Goal: Task Accomplishment & Management: Use online tool/utility

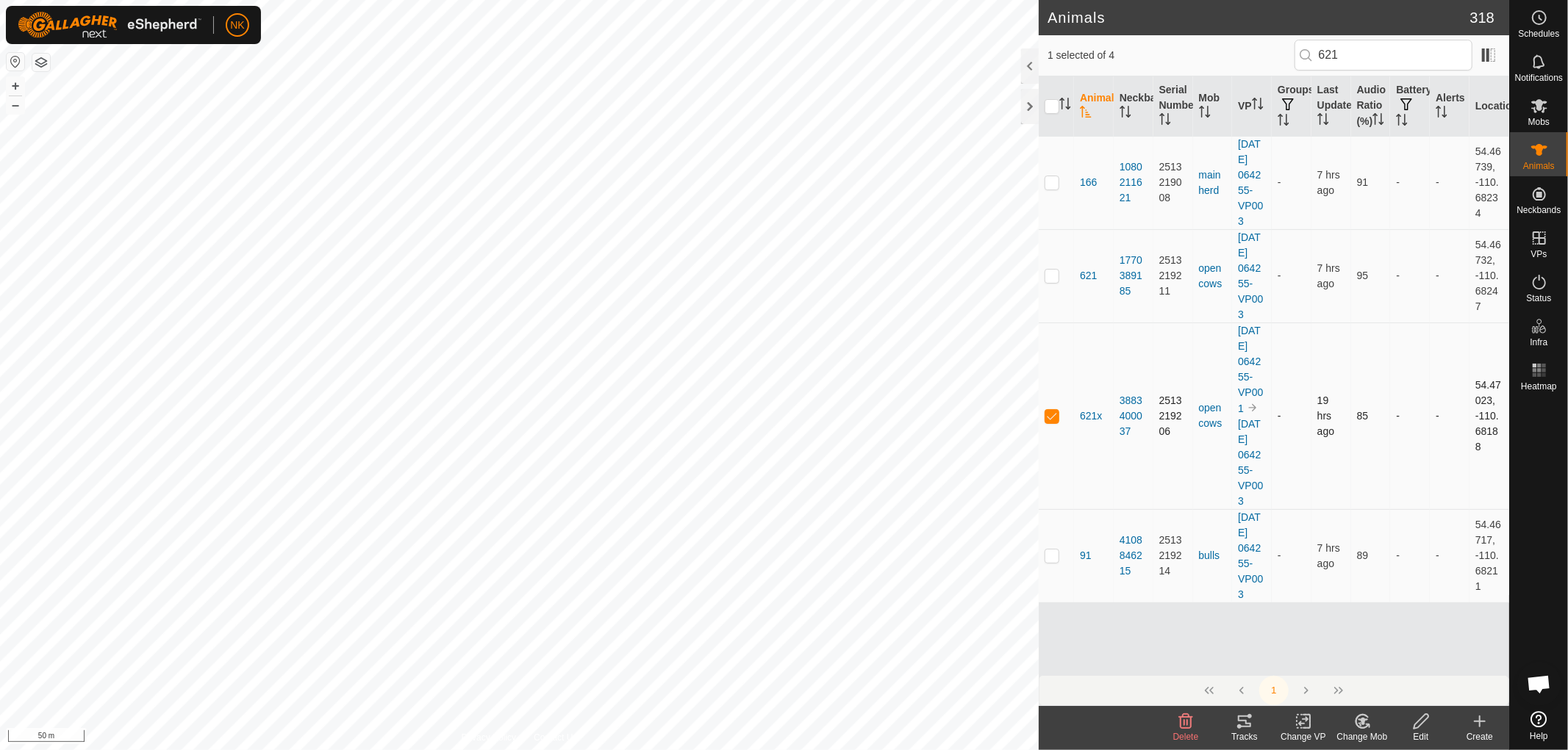
click at [1051, 422] on p-checkbox at bounding box center [1052, 416] width 15 height 12
checkbox input "false"
click at [1539, 296] on span "Status" at bounding box center [1538, 298] width 25 height 9
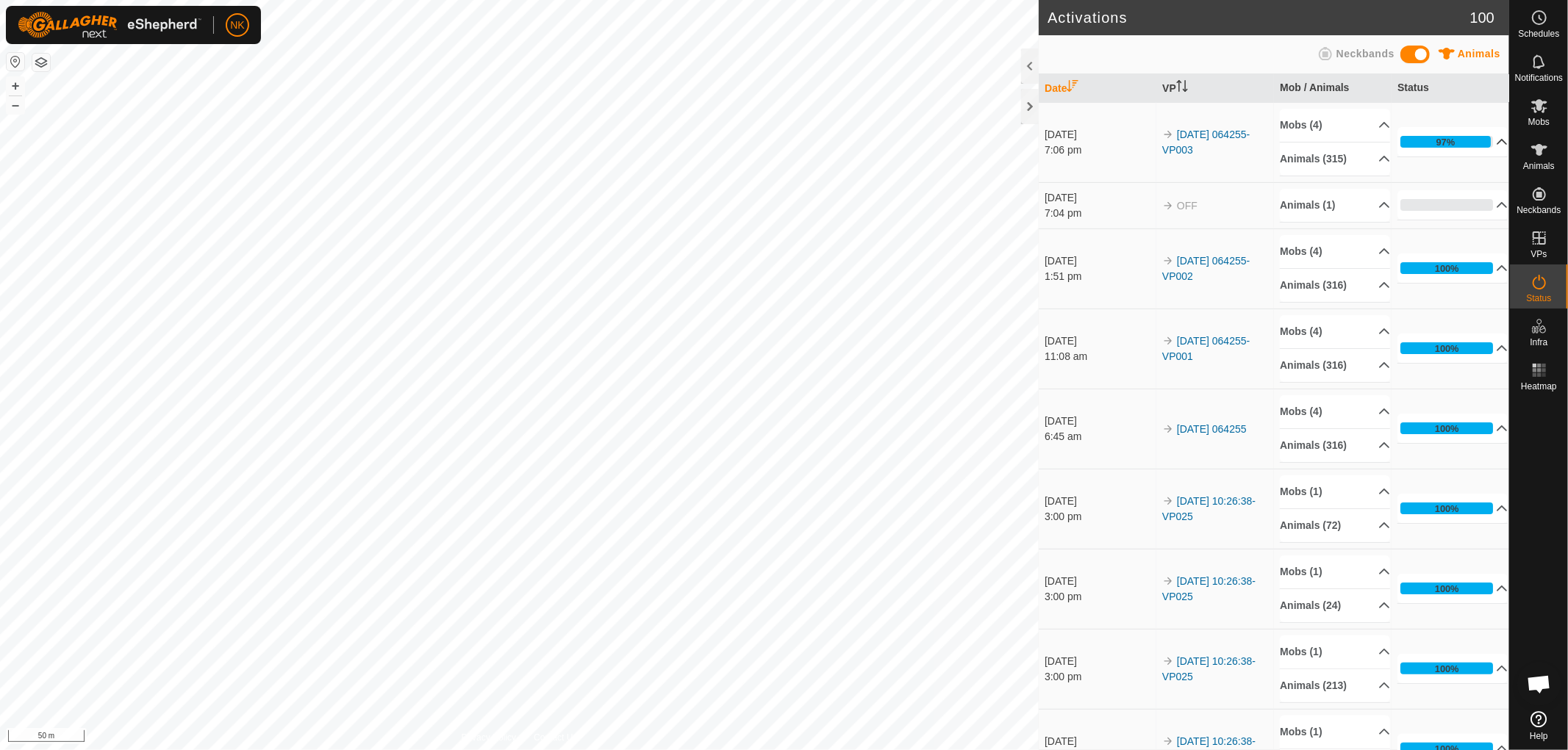
click at [1445, 139] on p-accordion-header "97%" at bounding box center [1453, 142] width 110 height 30
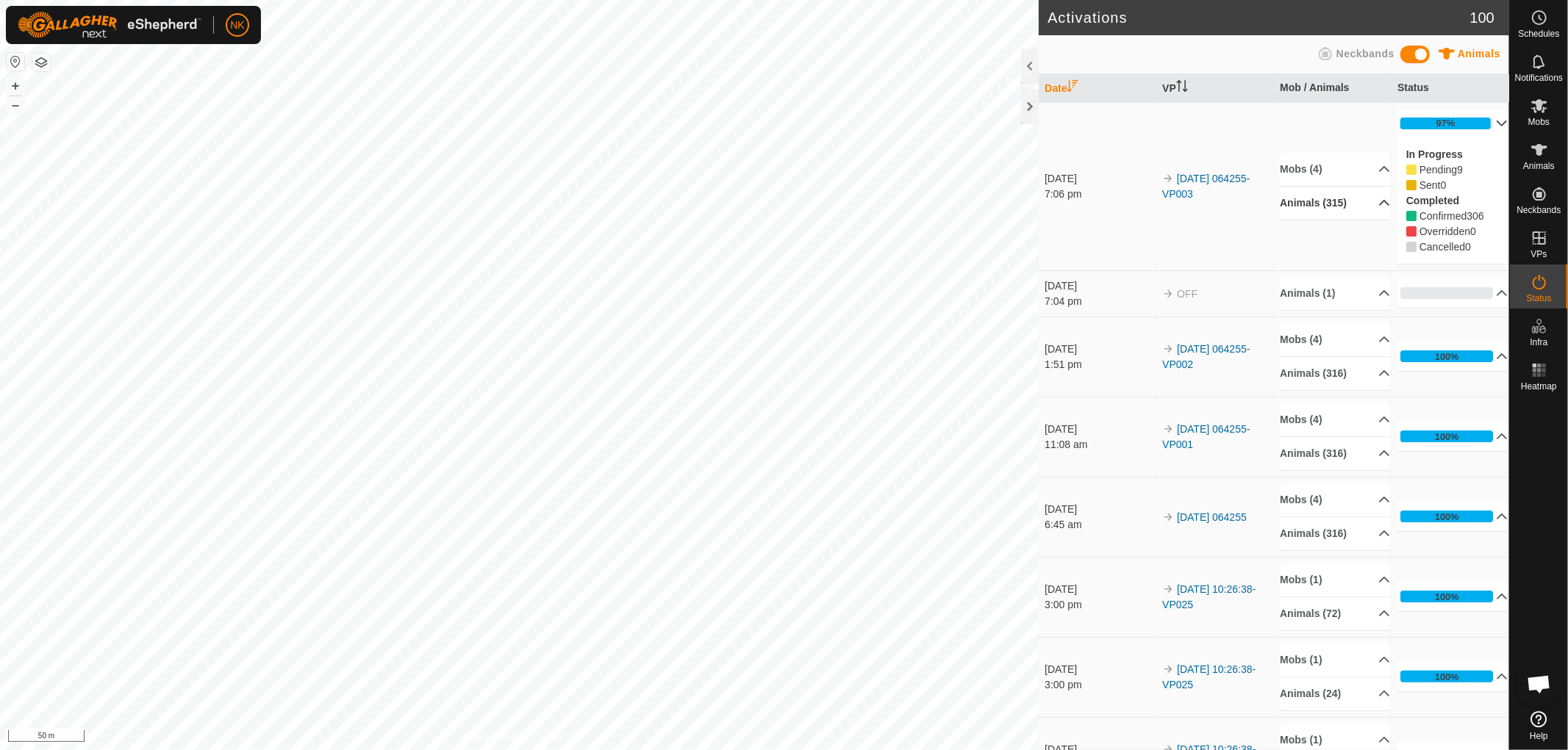
click at [1323, 203] on p-accordion-header "Animals (315)" at bounding box center [1334, 203] width 110 height 33
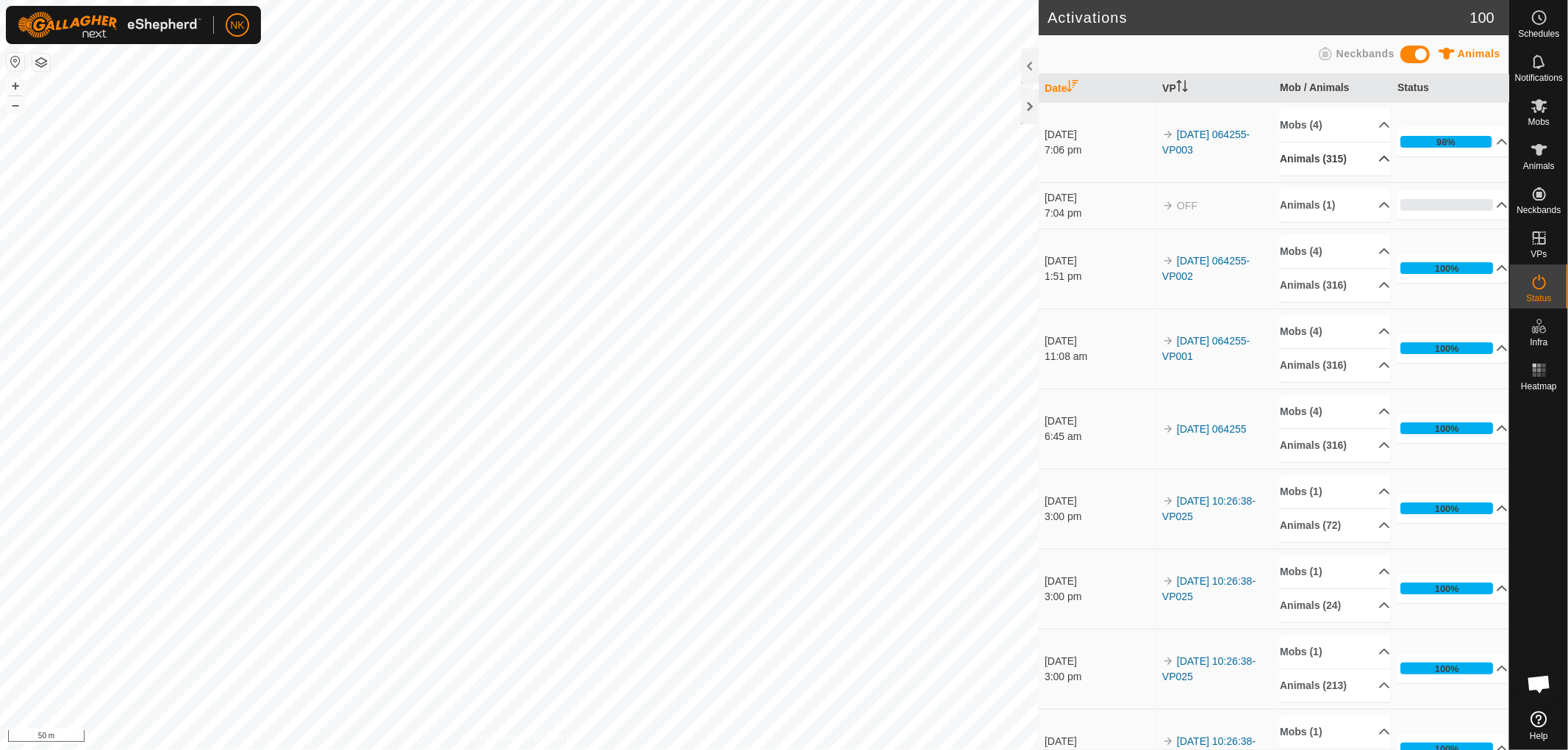
click at [1299, 157] on p-accordion-header "Animals (315)" at bounding box center [1334, 159] width 110 height 33
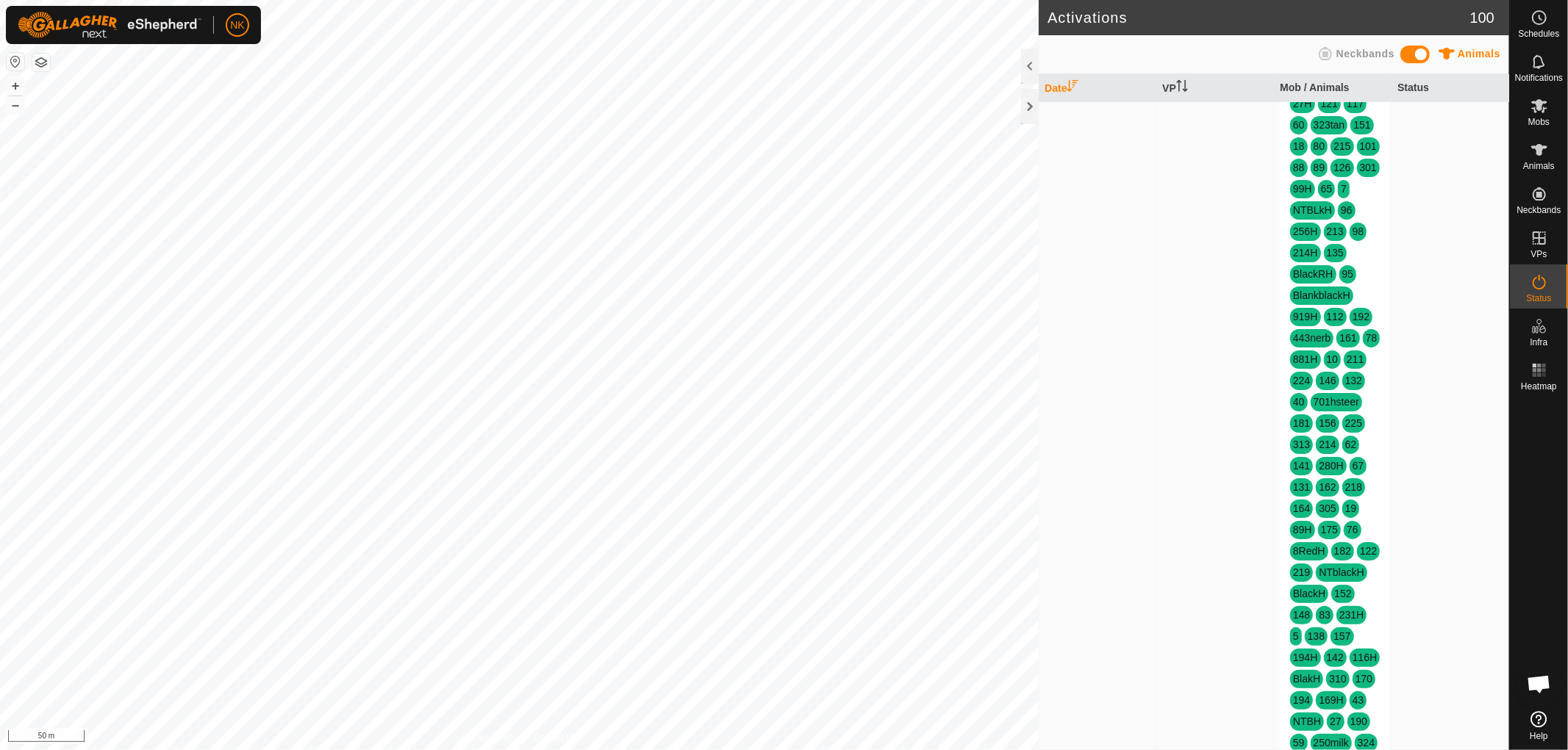
scroll to position [980, 0]
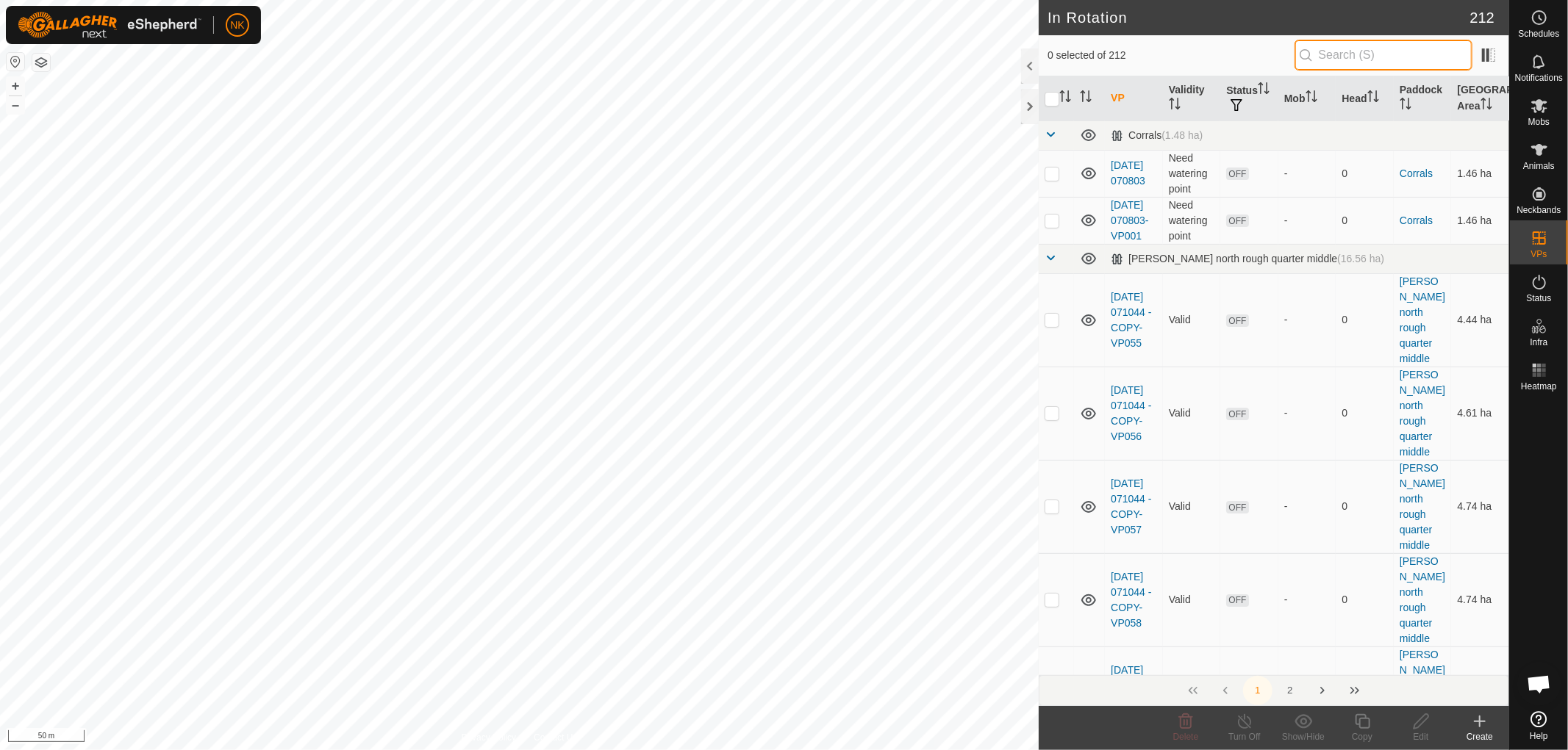
click at [1419, 45] on input "text" at bounding box center [1383, 54] width 178 height 30
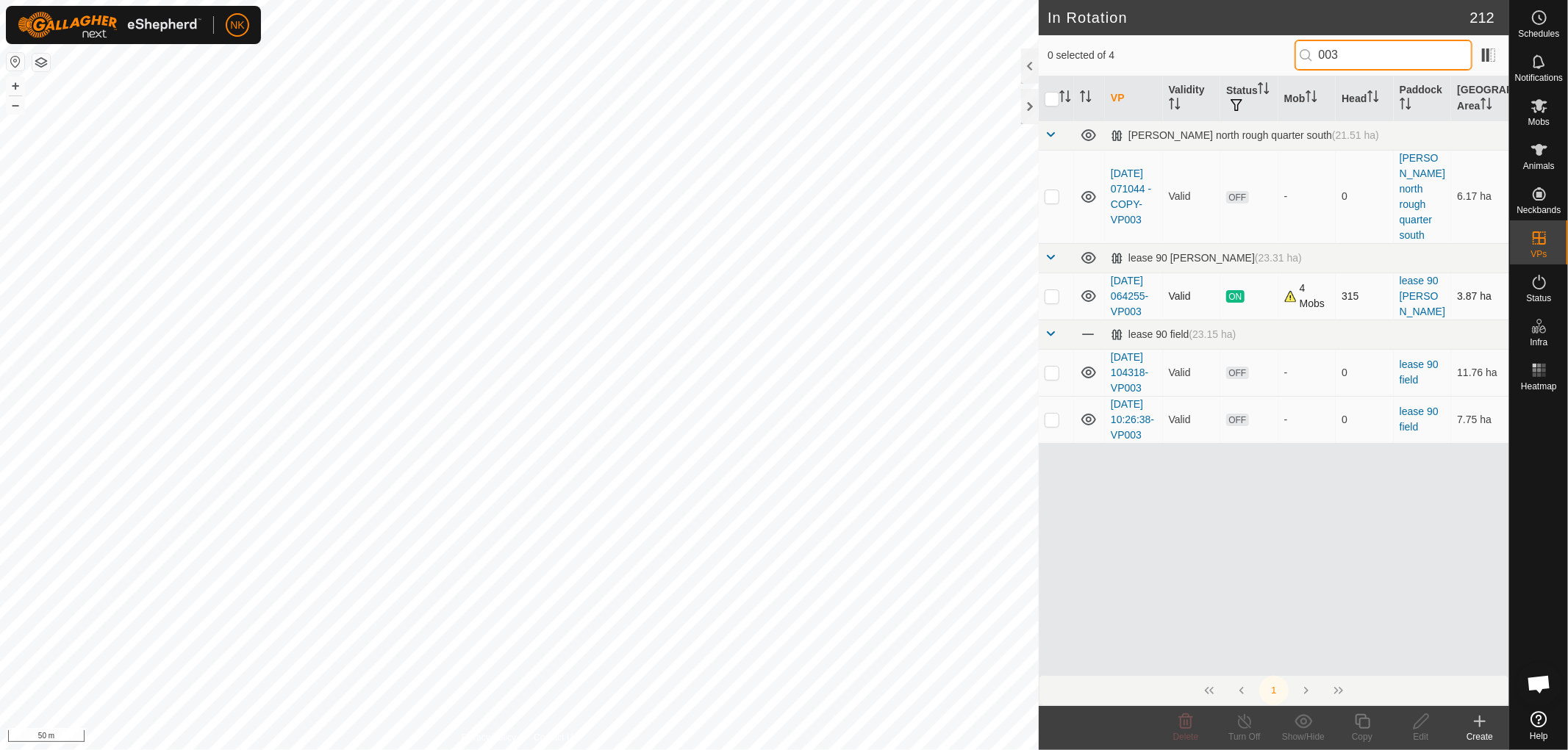
type input "003"
click at [1046, 290] on p-checkbox at bounding box center [1052, 296] width 15 height 12
checkbox input "true"
click at [1363, 719] on icon at bounding box center [1363, 721] width 15 height 15
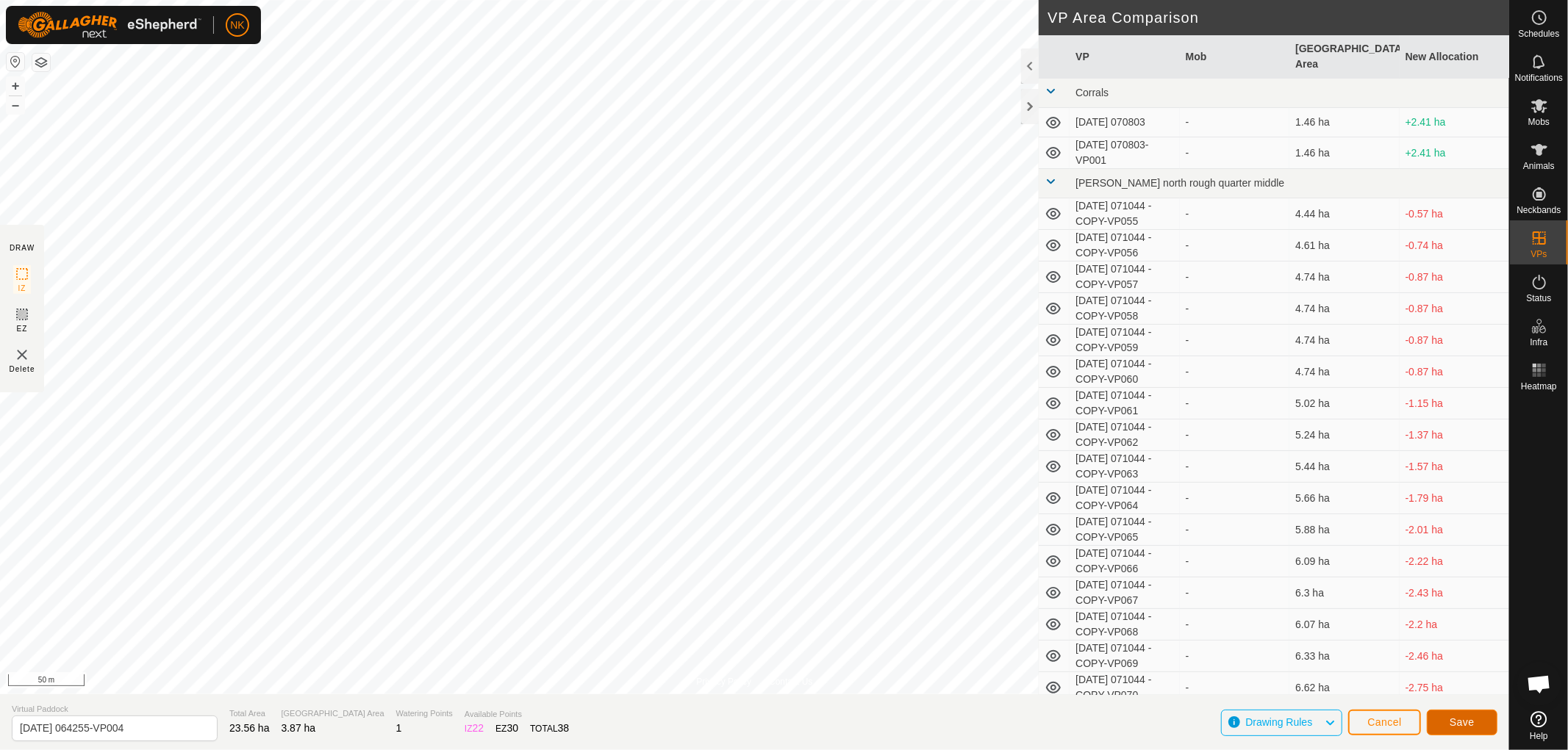
click at [1473, 723] on span "Save" at bounding box center [1462, 722] width 25 height 12
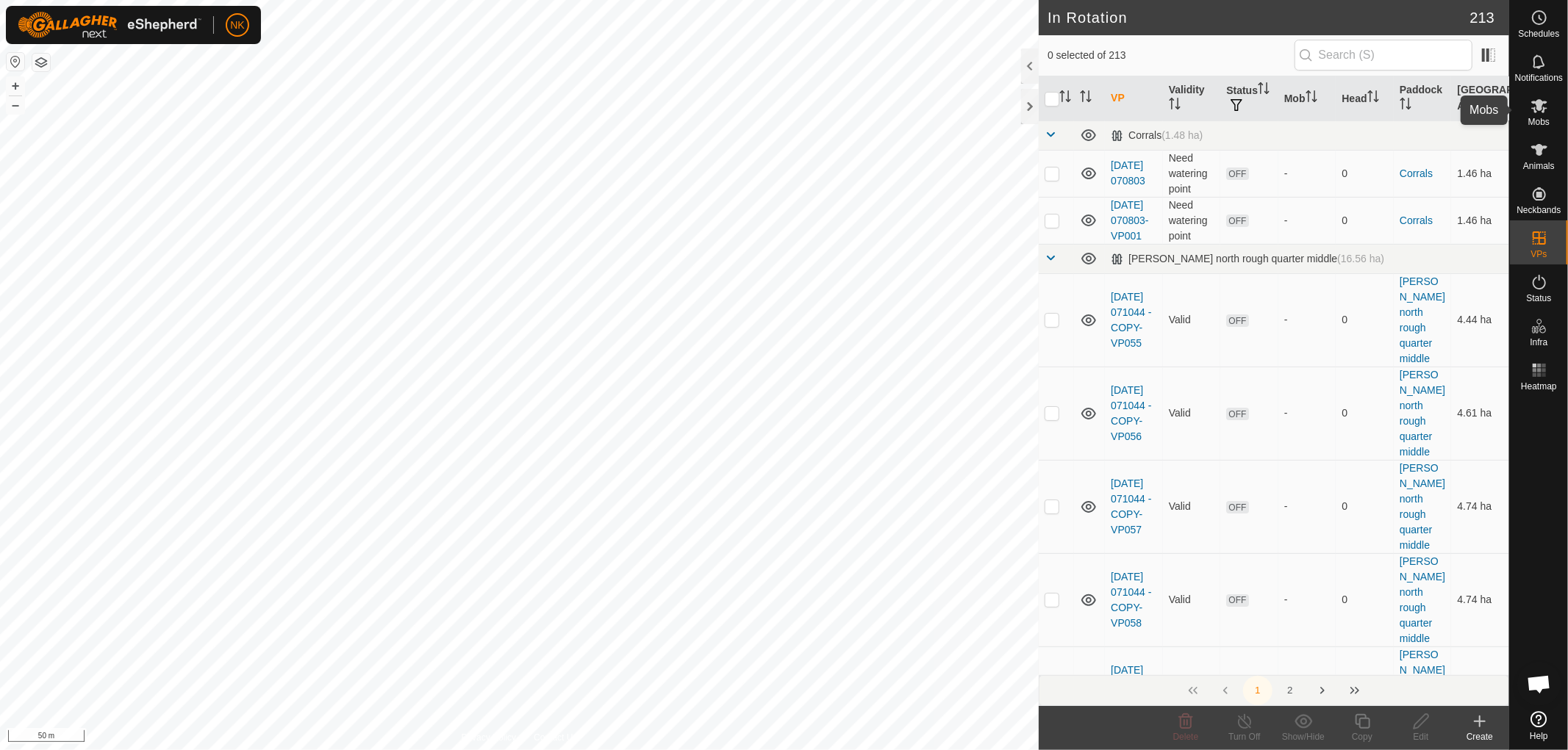
click at [1536, 114] on icon at bounding box center [1539, 105] width 18 height 18
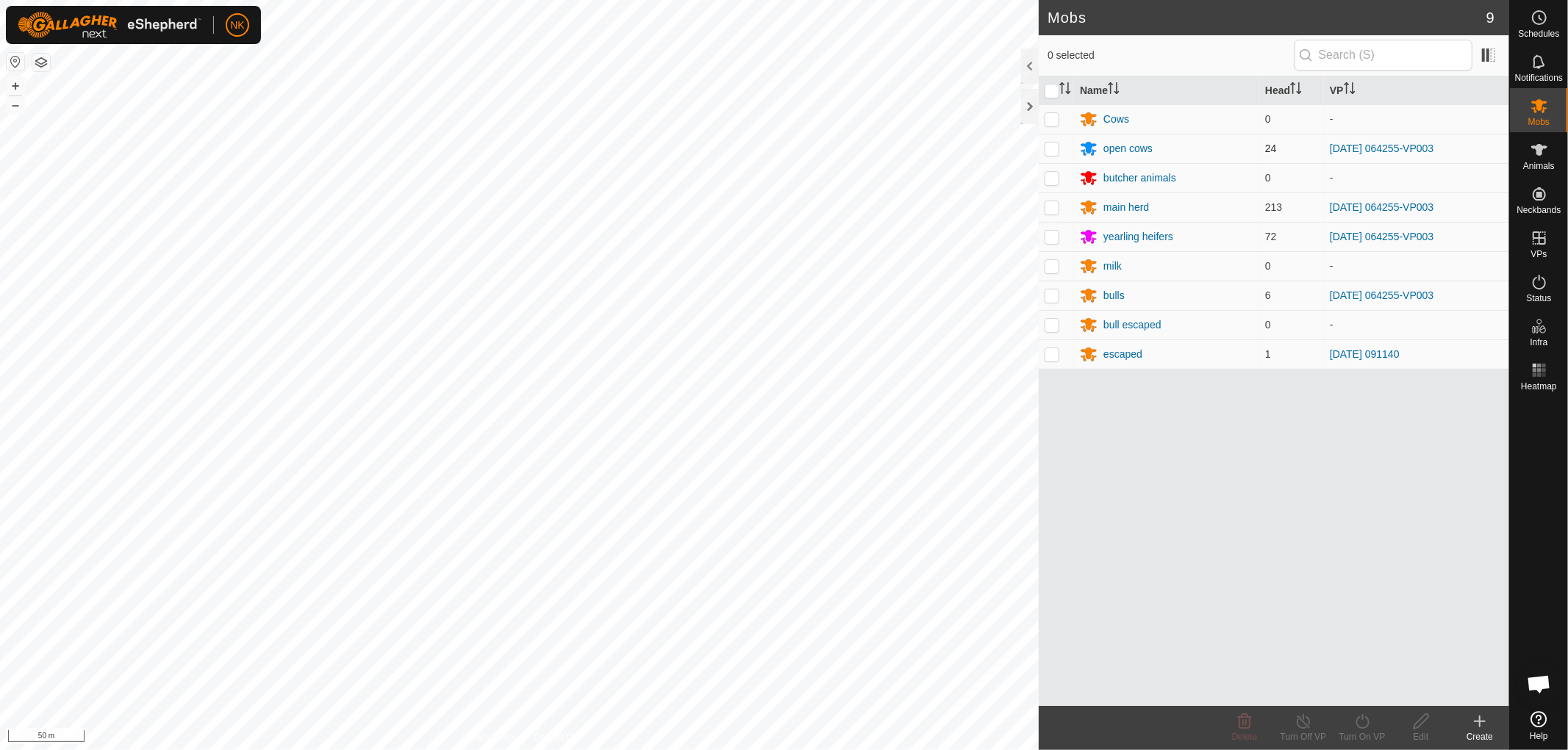
click at [1051, 150] on p-checkbox at bounding box center [1052, 148] width 15 height 12
checkbox input "true"
click at [1051, 207] on p-checkbox at bounding box center [1052, 207] width 15 height 12
checkbox input "true"
click at [1051, 237] on p-checkbox at bounding box center [1052, 236] width 15 height 12
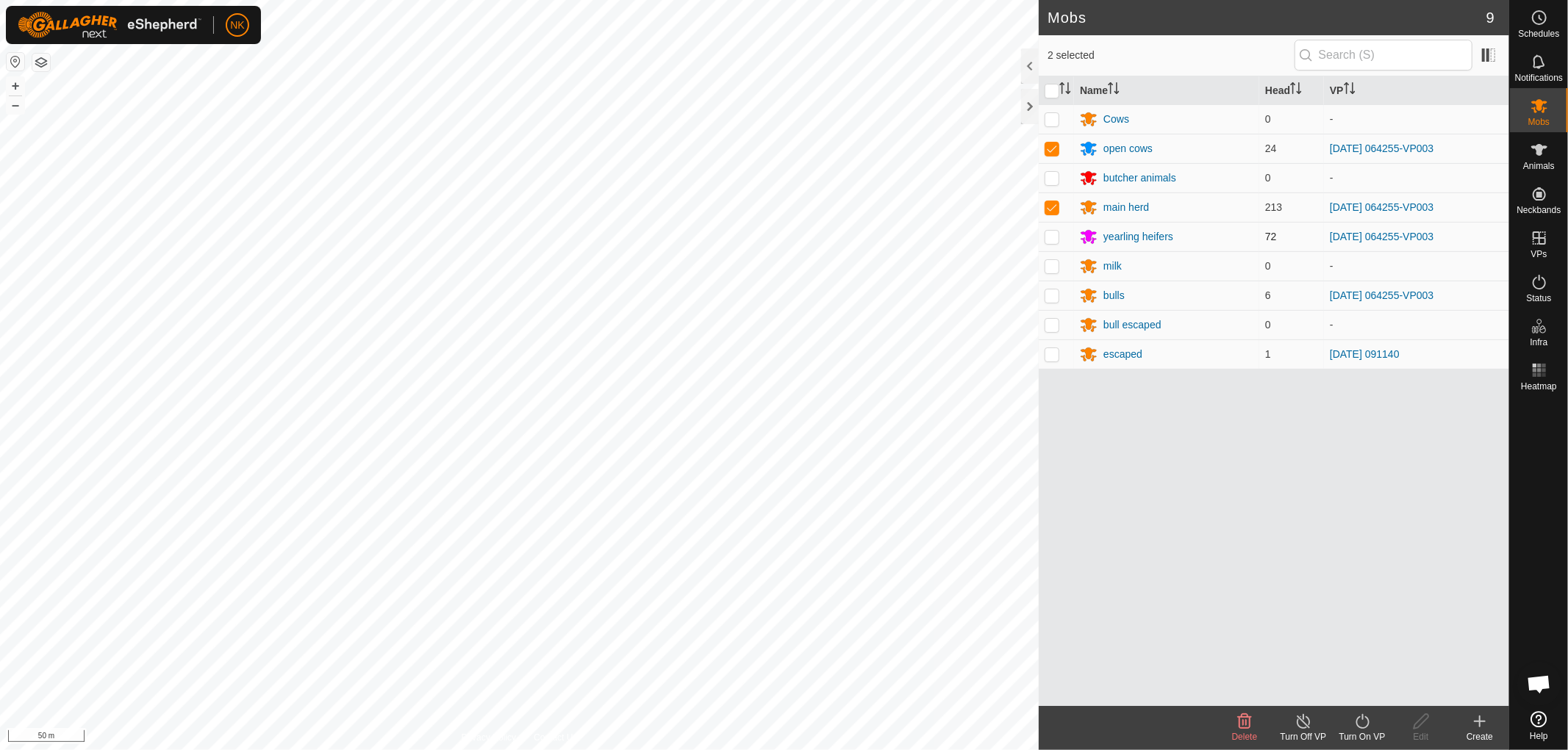
checkbox input "true"
click at [1053, 298] on p-checkbox at bounding box center [1052, 296] width 15 height 12
checkbox input "true"
click at [1360, 732] on div "Turn On VP" at bounding box center [1363, 737] width 59 height 13
click at [1355, 689] on link "Now" at bounding box center [1407, 690] width 146 height 30
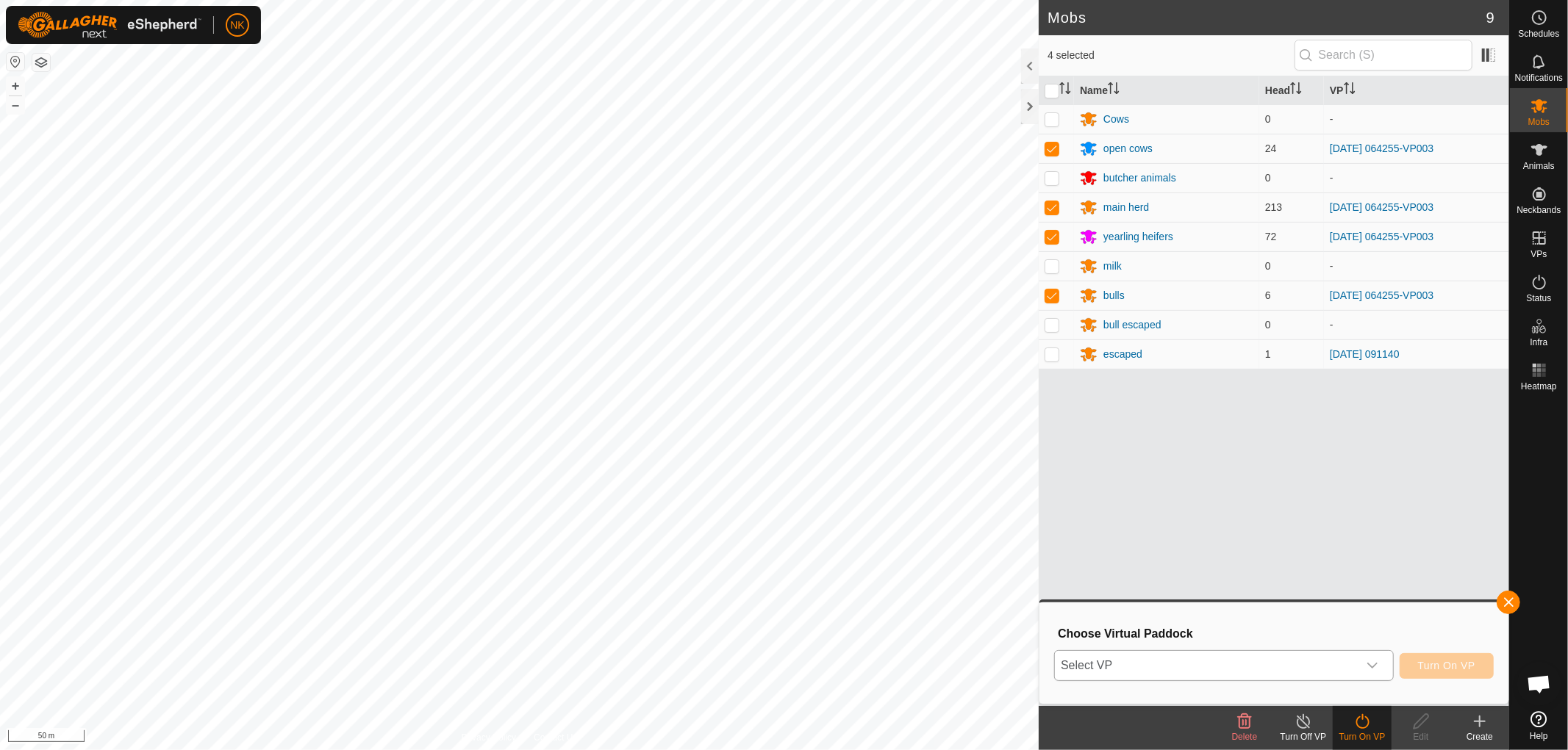
click at [1362, 679] on div "dropdown trigger" at bounding box center [1373, 666] width 30 height 30
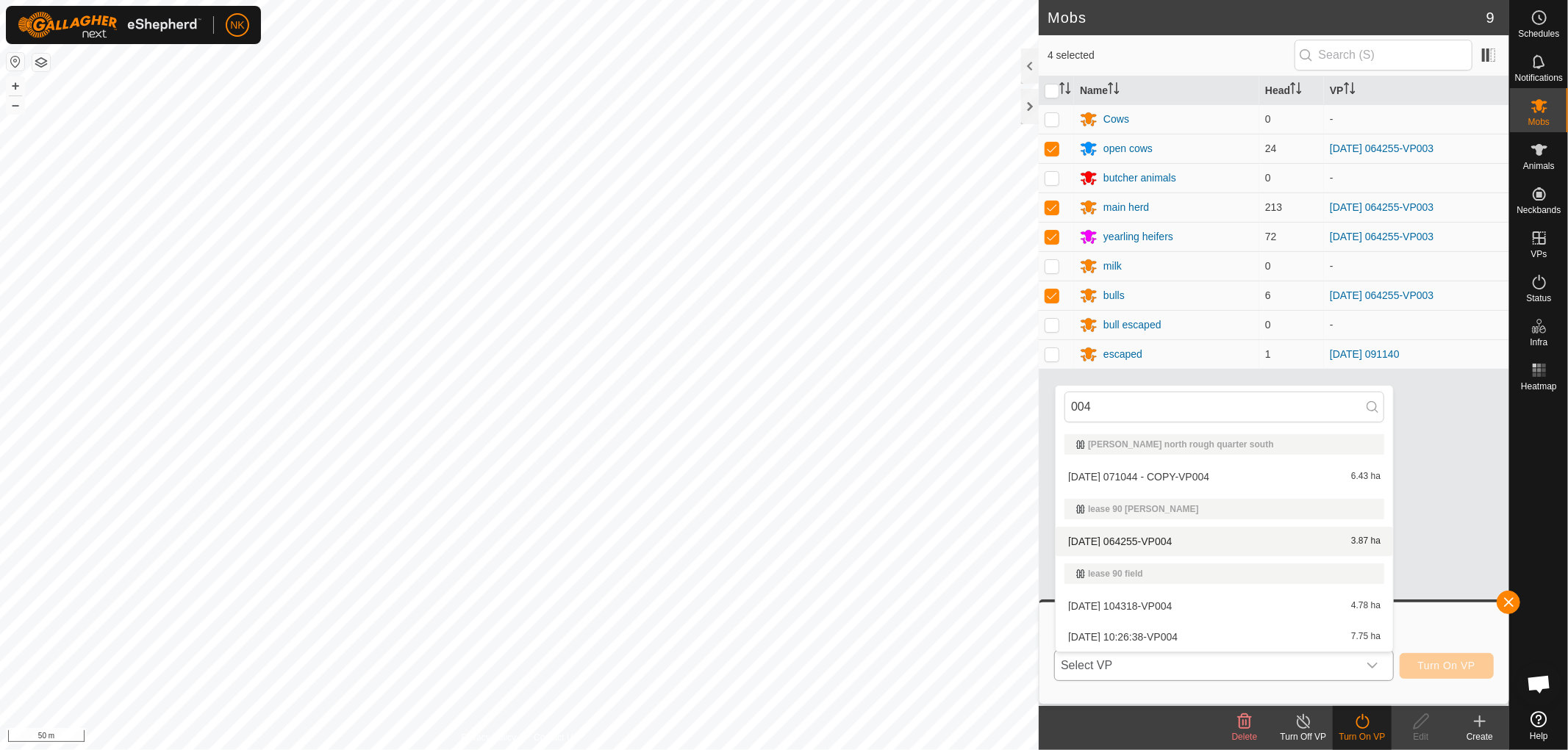
type input "004"
click at [1149, 545] on li "2025-09-23 064255-VP004 3.87 ha" at bounding box center [1224, 542] width 337 height 30
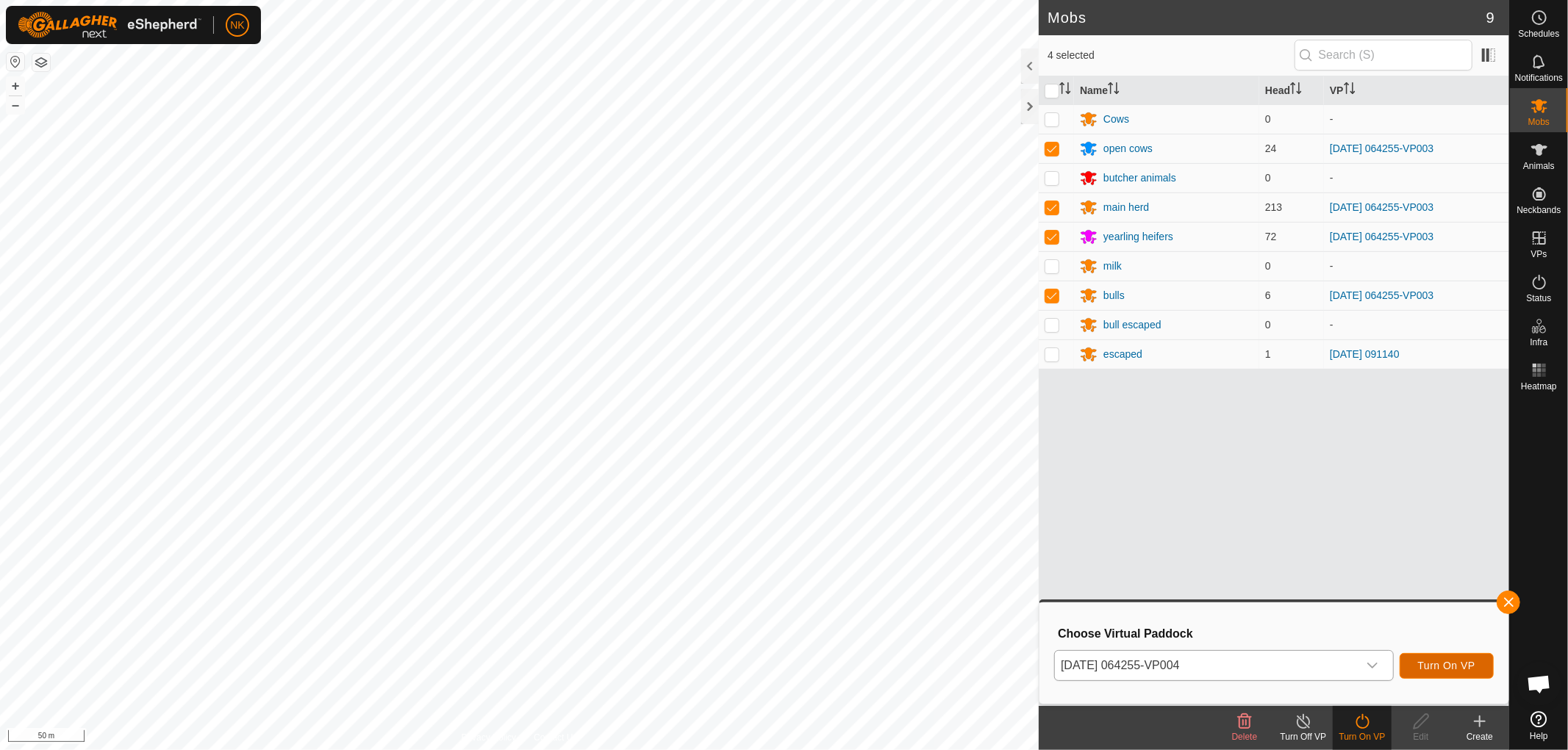
click at [1432, 653] on button "Turn On VP" at bounding box center [1447, 666] width 94 height 26
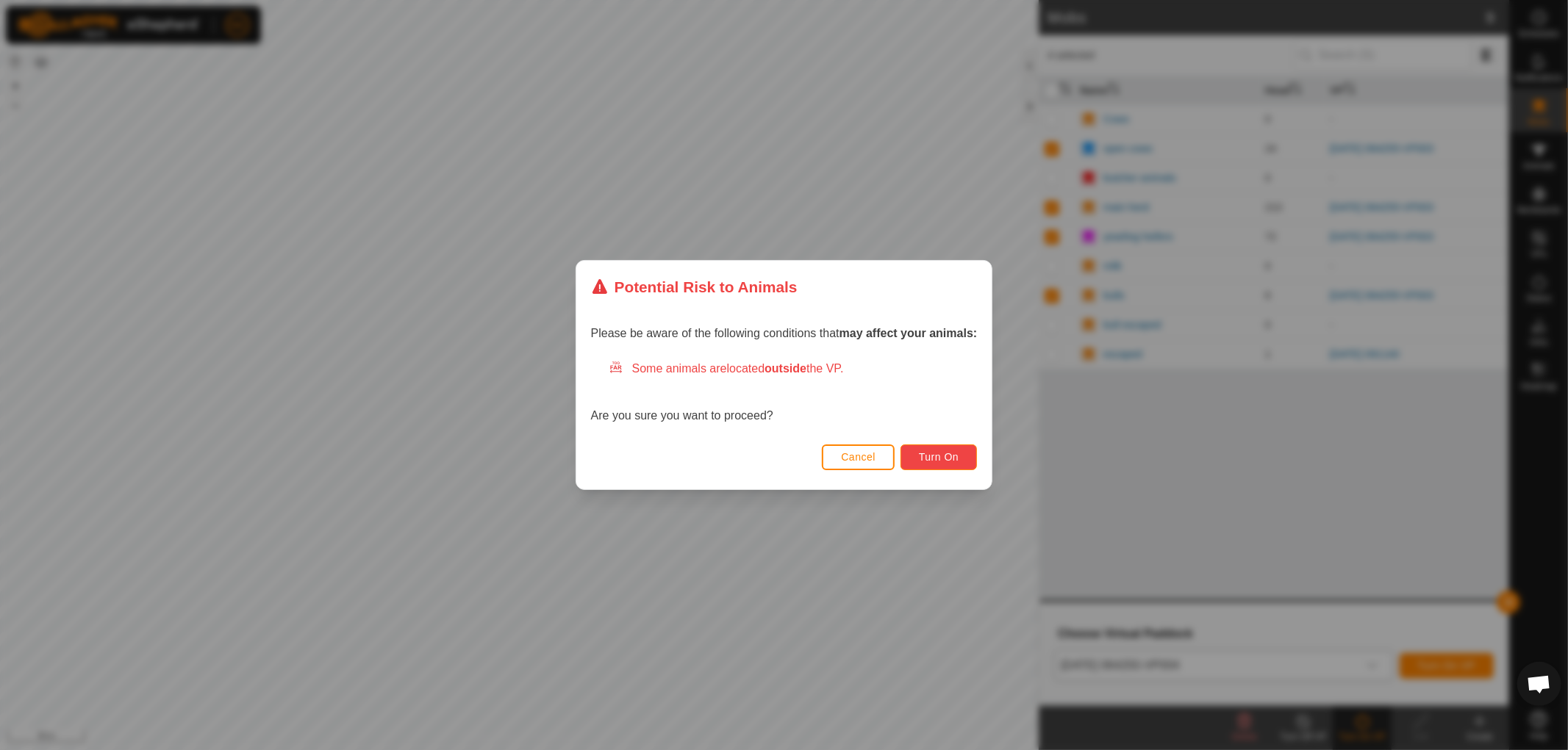
click at [942, 457] on span "Turn On" at bounding box center [939, 457] width 40 height 12
